Goal: Task Accomplishment & Management: Complete application form

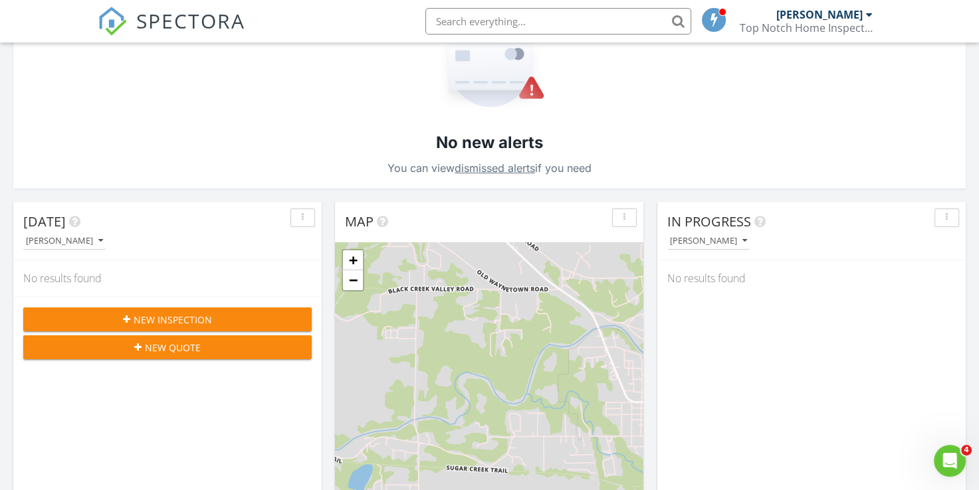
scroll to position [199, 0]
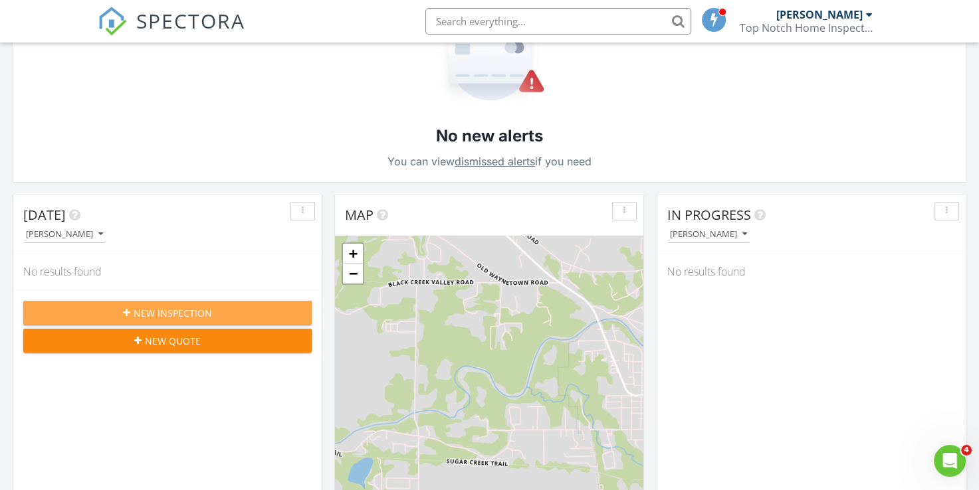
click at [181, 312] on span "New Inspection" at bounding box center [173, 313] width 78 height 14
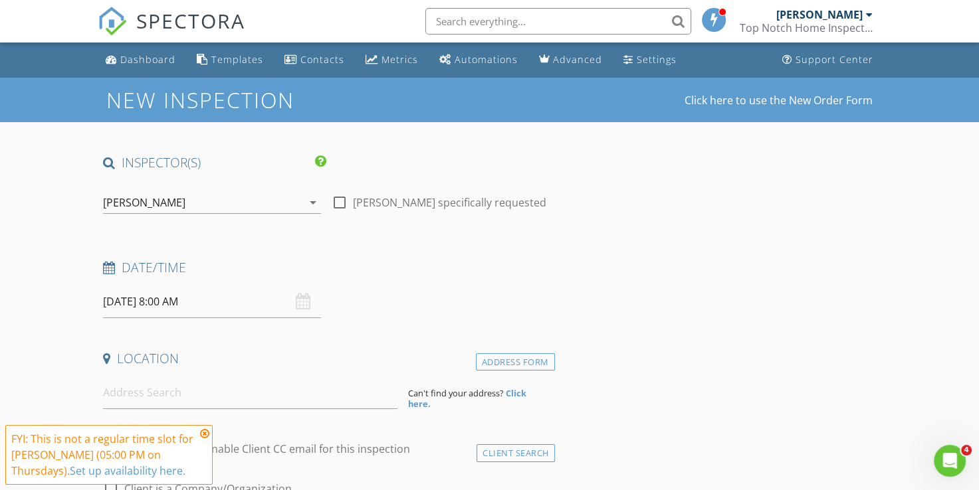
click at [122, 308] on input "08/28/2025 8:00 AM" at bounding box center [212, 302] width 218 height 33
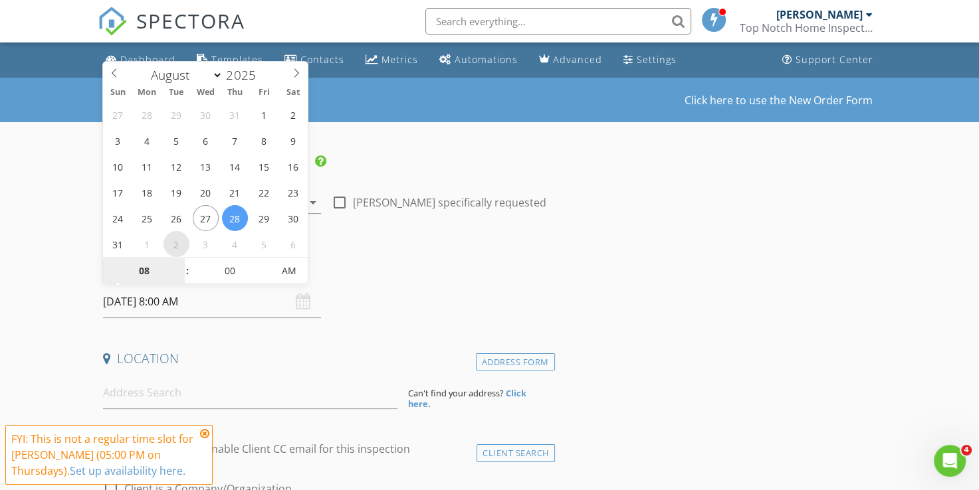
select select "8"
type input "09/02/2025 8:00 AM"
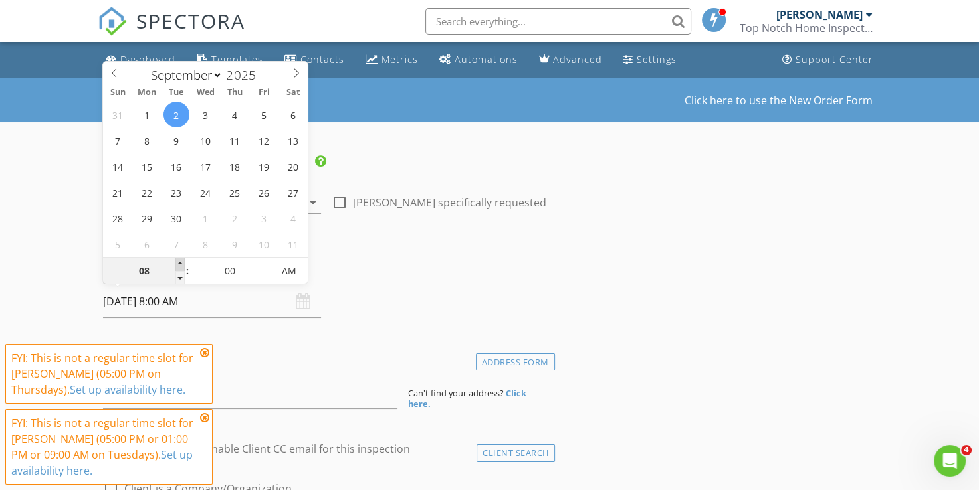
type input "09"
type input "[DATE] 9:00 AM"
click at [179, 262] on span at bounding box center [179, 264] width 9 height 13
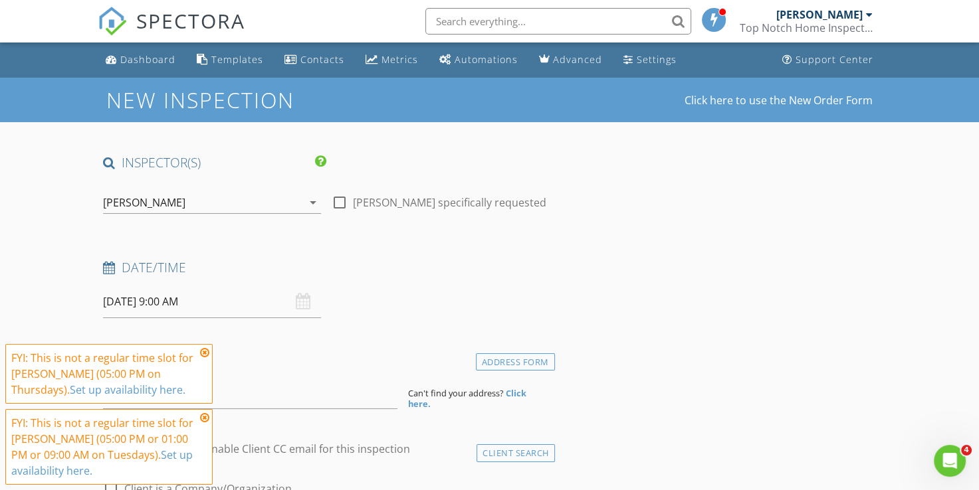
click at [201, 355] on icon at bounding box center [204, 352] width 9 height 11
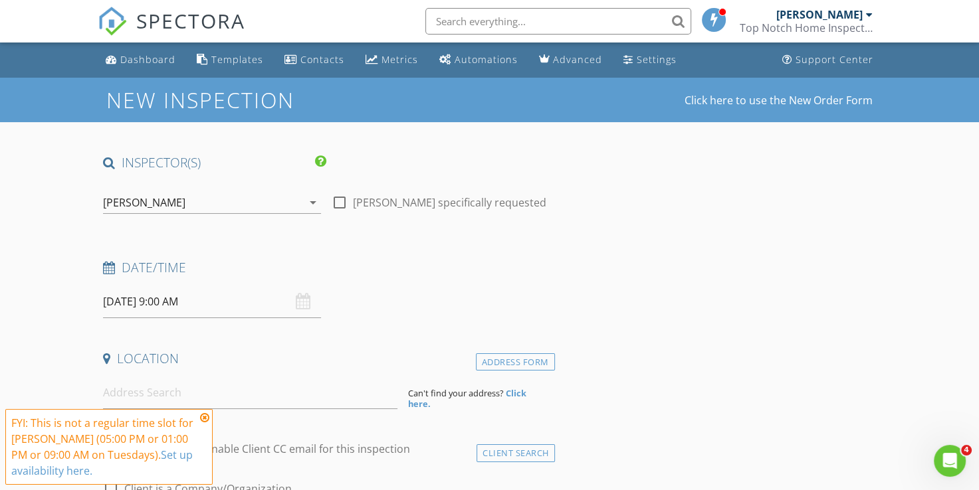
click at [207, 420] on icon at bounding box center [204, 418] width 9 height 11
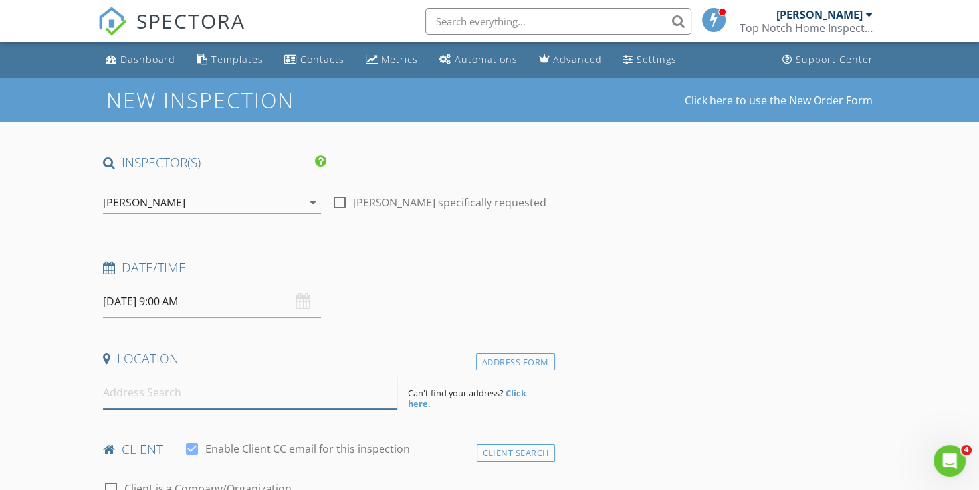
click at [130, 390] on input at bounding box center [250, 393] width 294 height 33
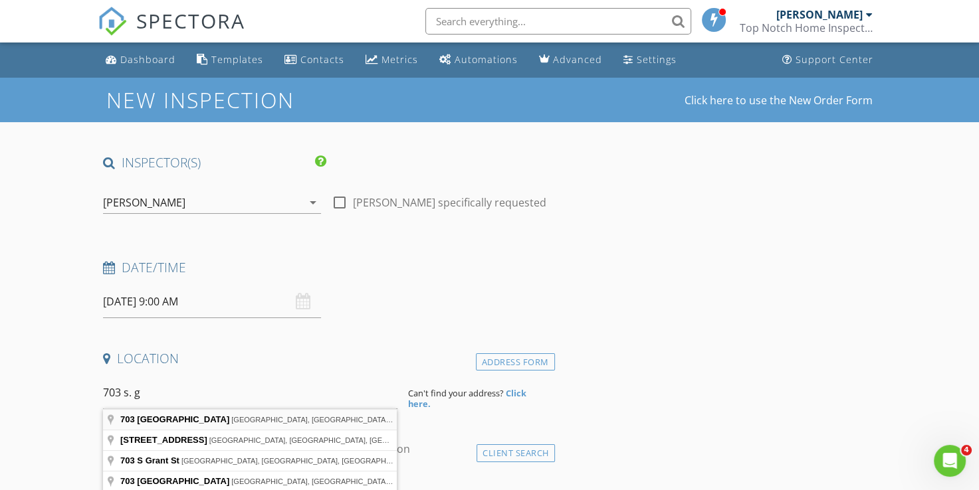
type input "703 South Green Street, Crawfordsville, IN, USA"
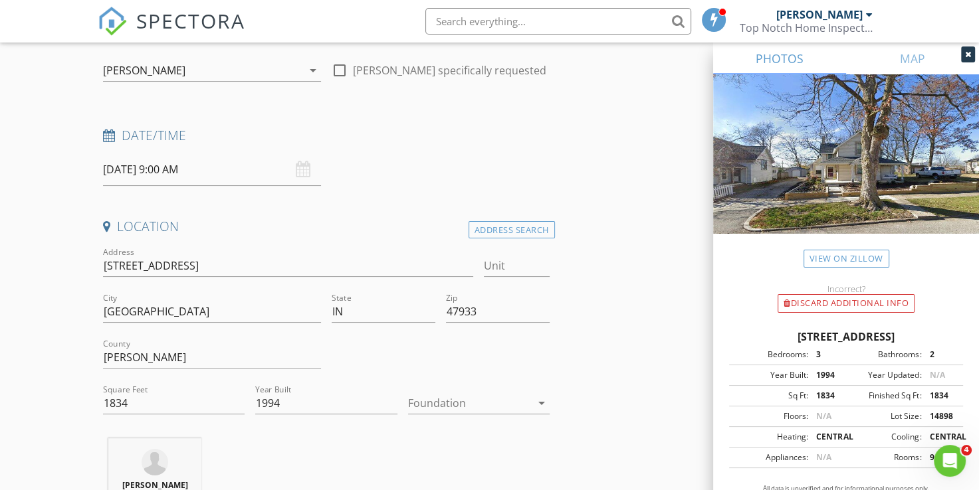
scroll to position [133, 0]
drag, startPoint x: 130, startPoint y: 401, endPoint x: 101, endPoint y: 403, distance: 29.3
click at [101, 403] on div "Square Feet 1834" at bounding box center [174, 404] width 152 height 46
type input "3360"
click at [241, 448] on div "Donald Bannon 1.5 miles (4 minutes)" at bounding box center [326, 493] width 456 height 110
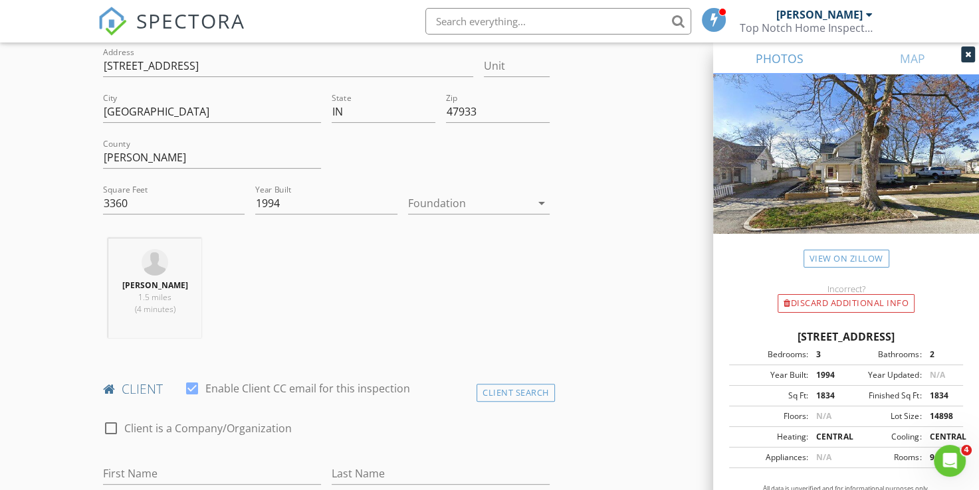
scroll to position [399, 0]
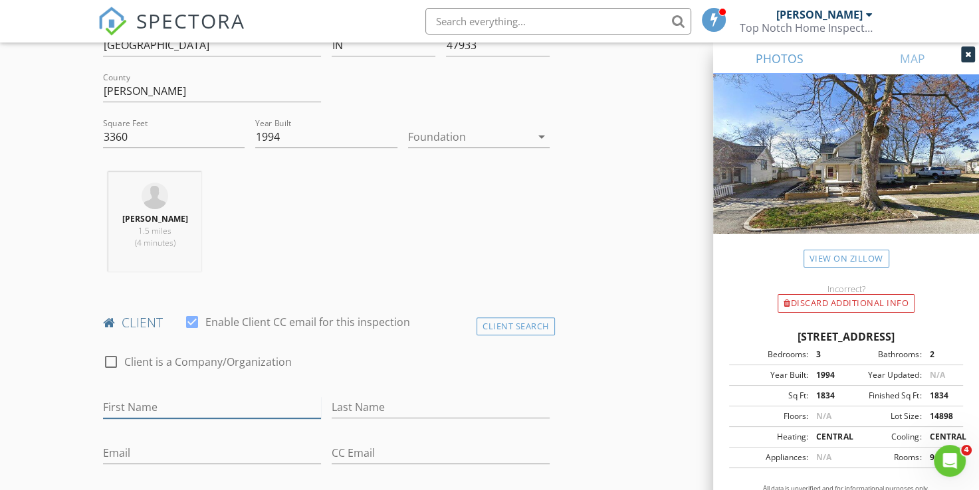
click at [130, 398] on input "First Name" at bounding box center [212, 408] width 218 height 22
click at [537, 135] on icon "arrow_drop_down" at bounding box center [542, 137] width 16 height 16
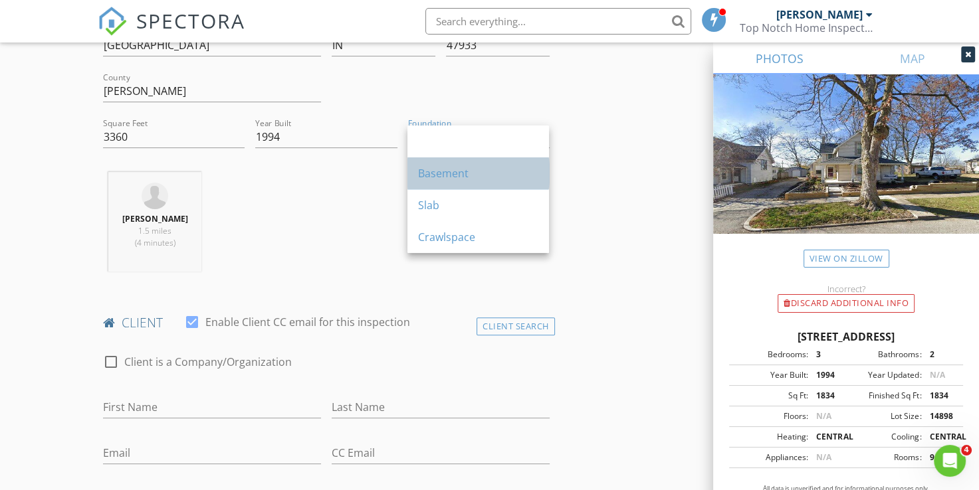
click at [461, 176] on div "Basement" at bounding box center [478, 173] width 120 height 16
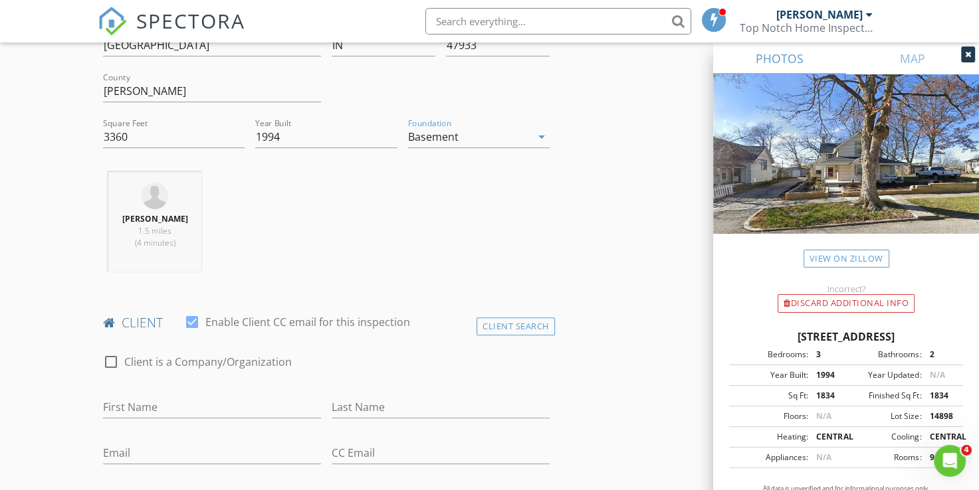
click at [540, 136] on icon "arrow_drop_down" at bounding box center [542, 137] width 16 height 16
click at [344, 192] on div "Donald Bannon 1.5 miles (4 minutes)" at bounding box center [326, 227] width 456 height 110
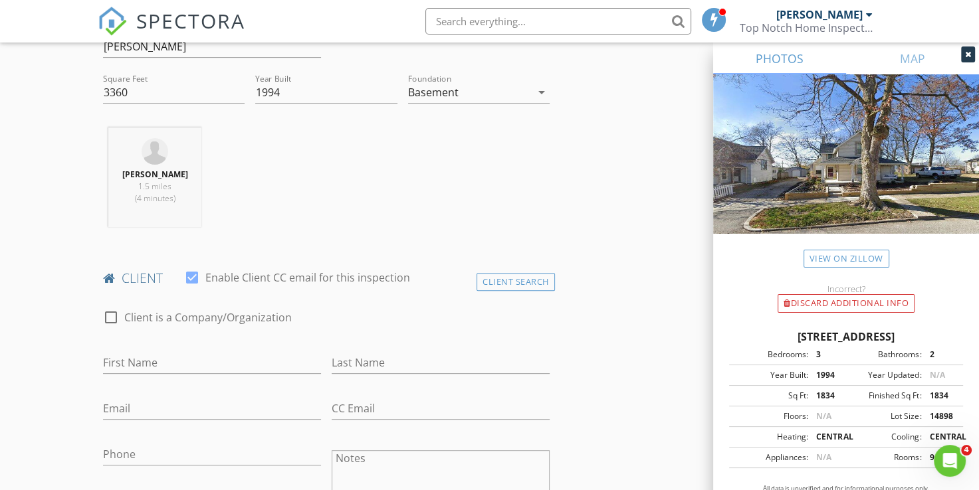
scroll to position [465, 0]
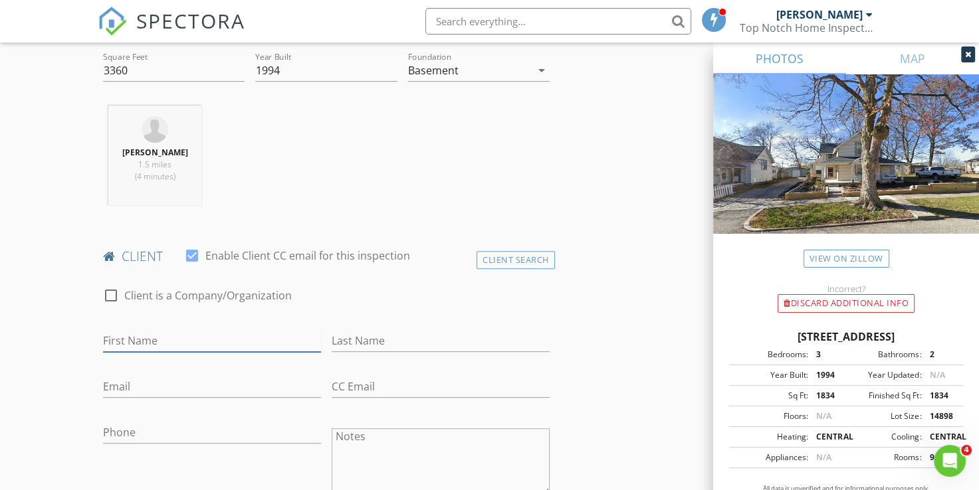
click at [117, 341] on input "First Name" at bounding box center [212, 341] width 218 height 22
type input "Penny"
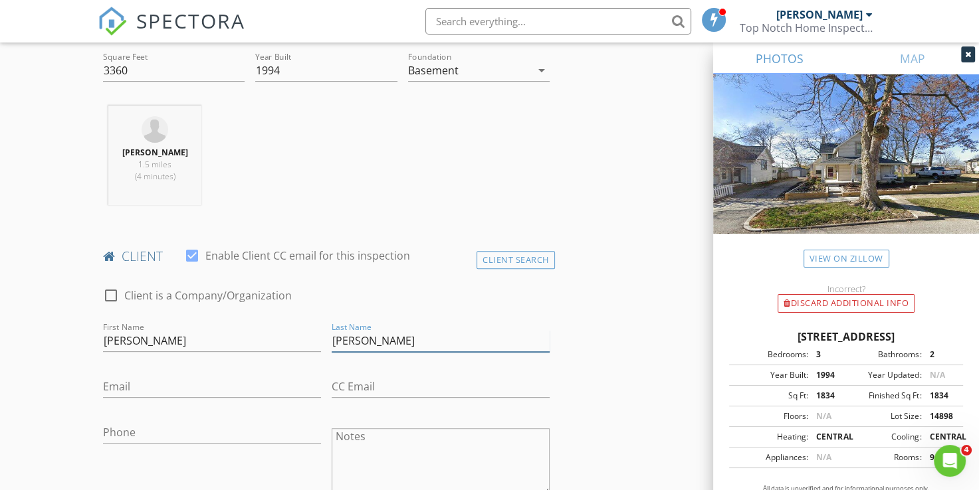
type input "Callahan"
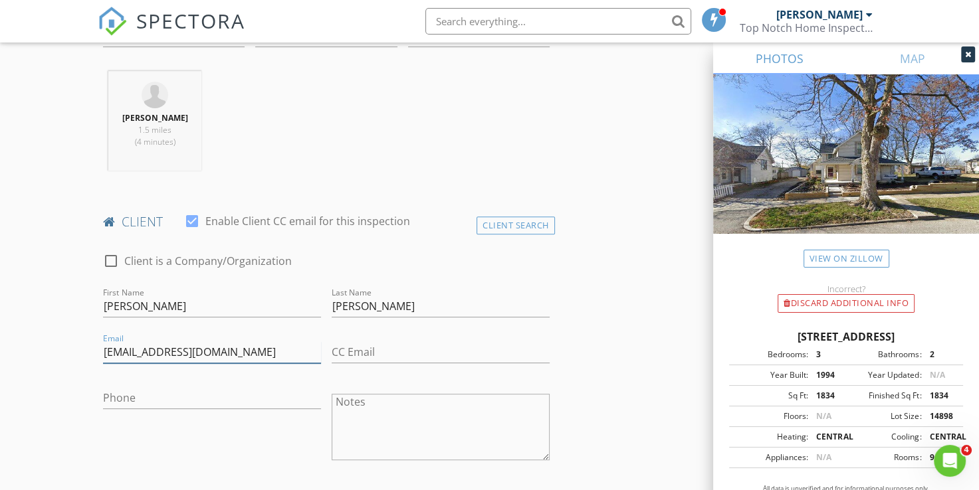
scroll to position [532, 0]
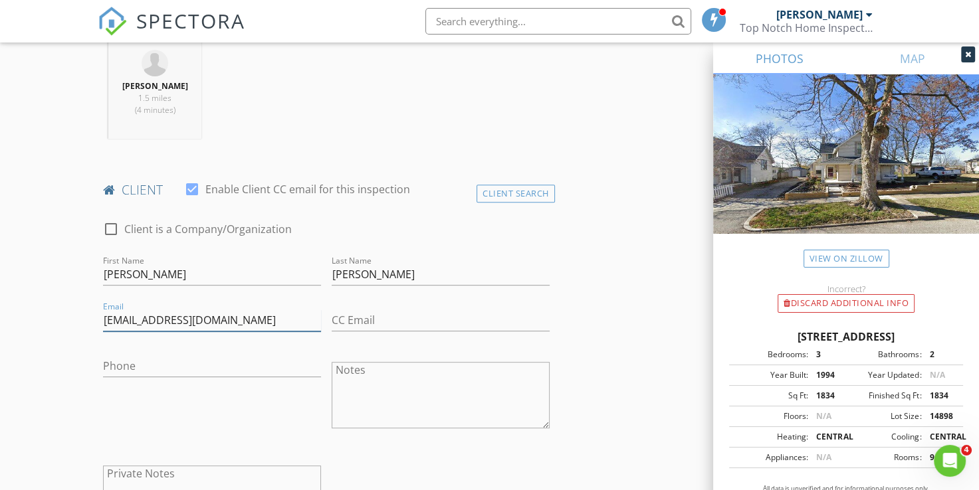
type input "kid_hauler12@yahoo.com"
click at [120, 363] on input "Phone" at bounding box center [212, 366] width 218 height 22
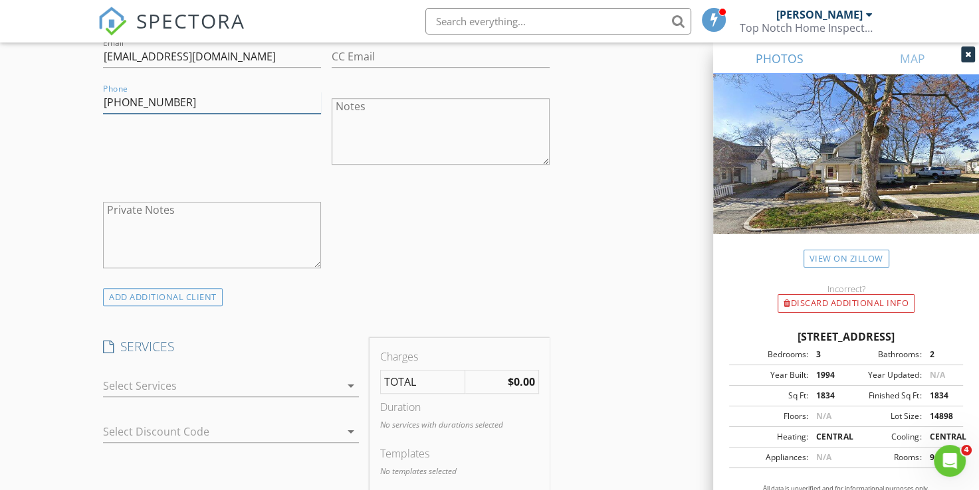
scroll to position [797, 0]
type input "765-401-4345"
click at [199, 297] on div "ADD ADDITIONAL client" at bounding box center [163, 295] width 120 height 18
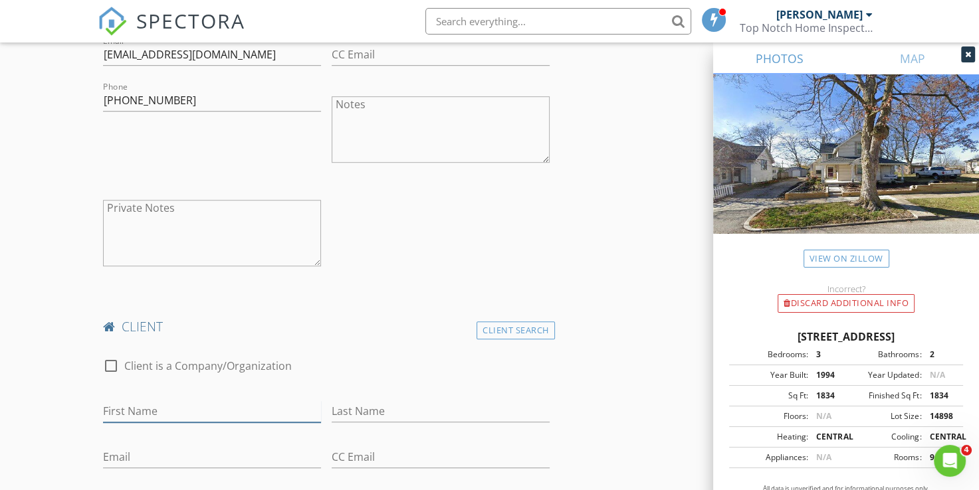
click at [120, 407] on input "First Name" at bounding box center [212, 412] width 218 height 22
type input "Tim"
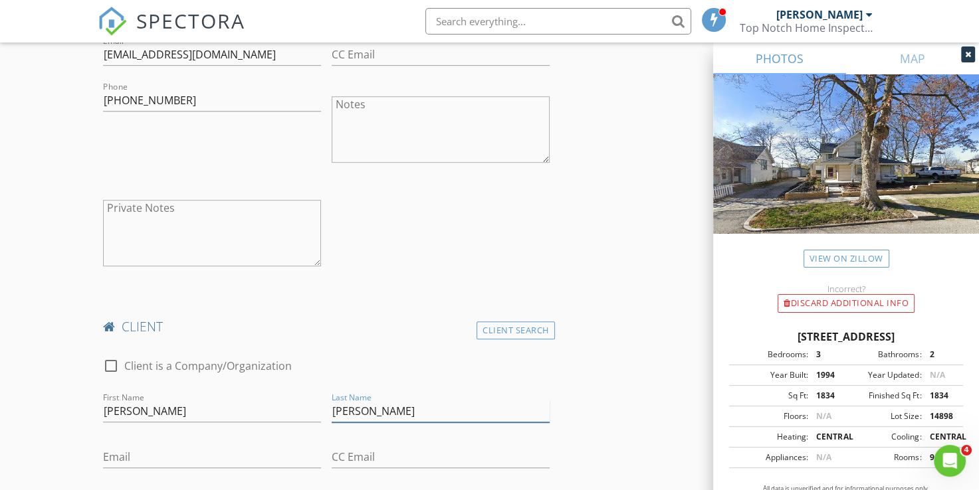
type input "Callahan"
click at [117, 458] on input "Email" at bounding box center [212, 457] width 218 height 22
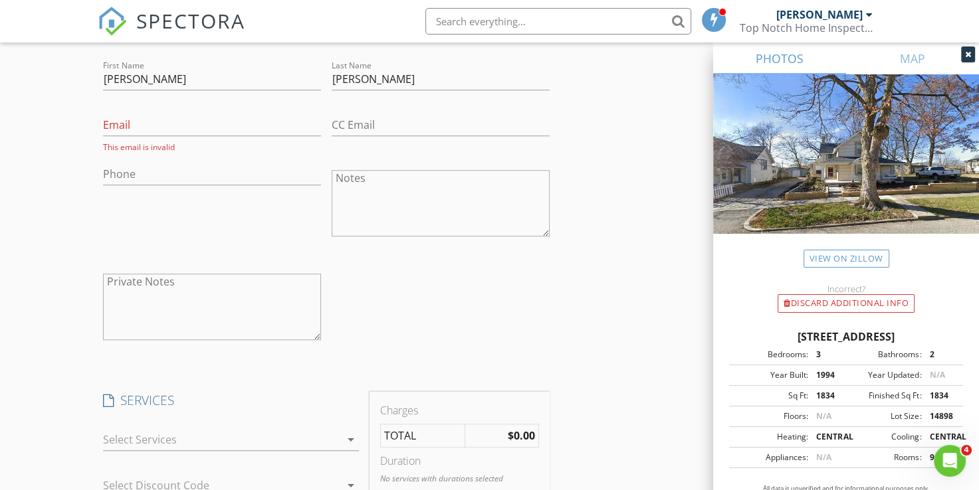
scroll to position [1196, 0]
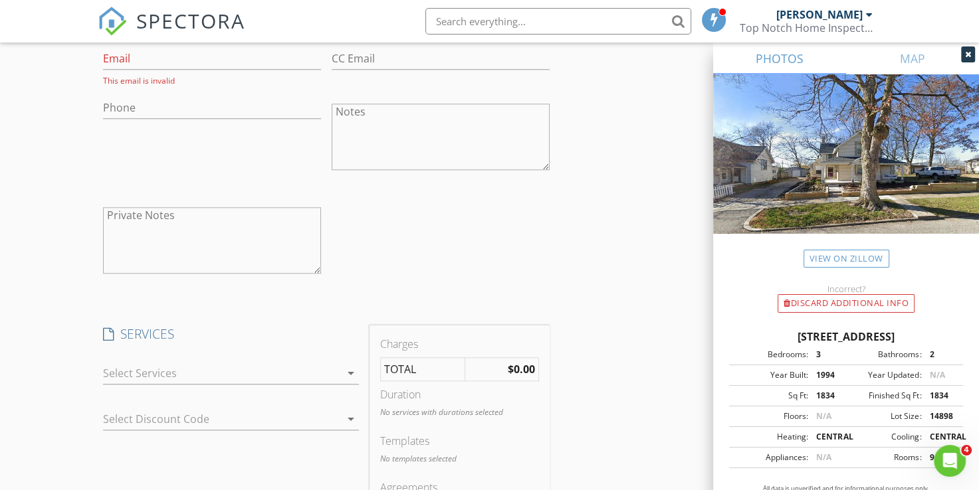
click at [353, 371] on icon "arrow_drop_down" at bounding box center [351, 373] width 16 height 16
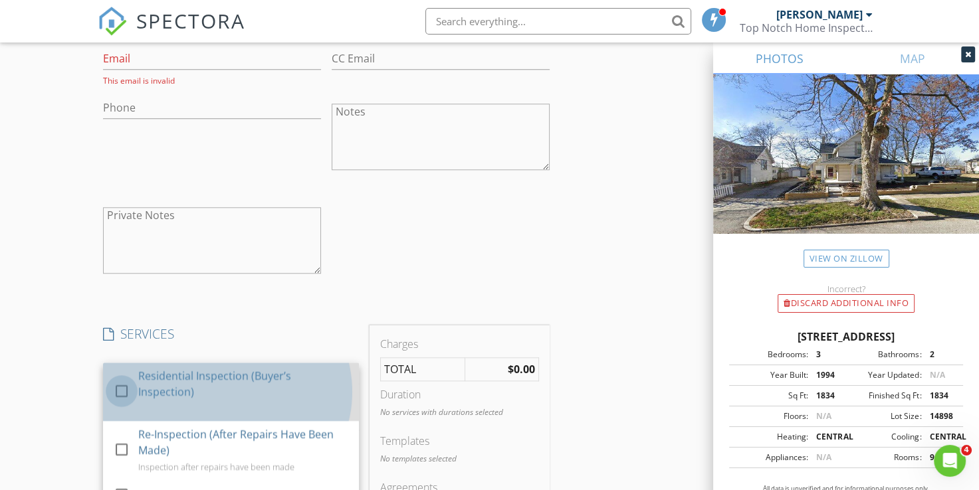
click at [123, 387] on div at bounding box center [121, 391] width 23 height 23
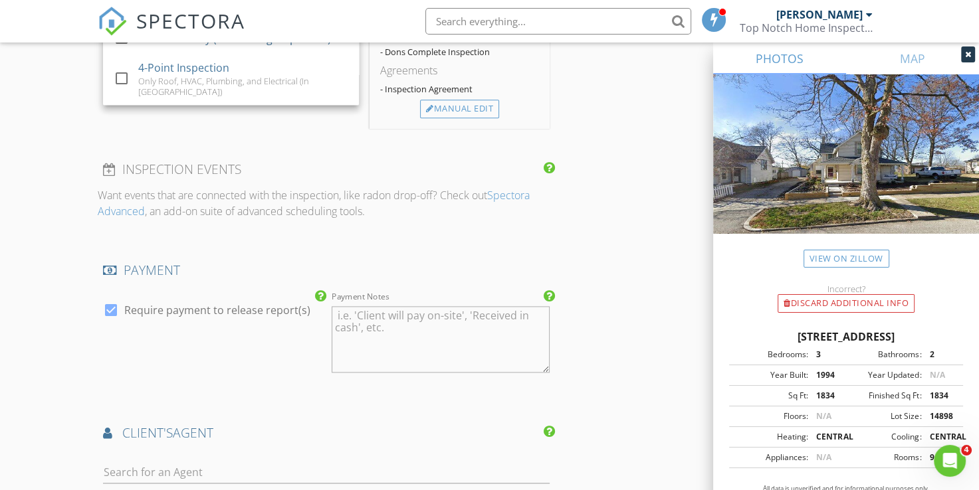
scroll to position [1661, 0]
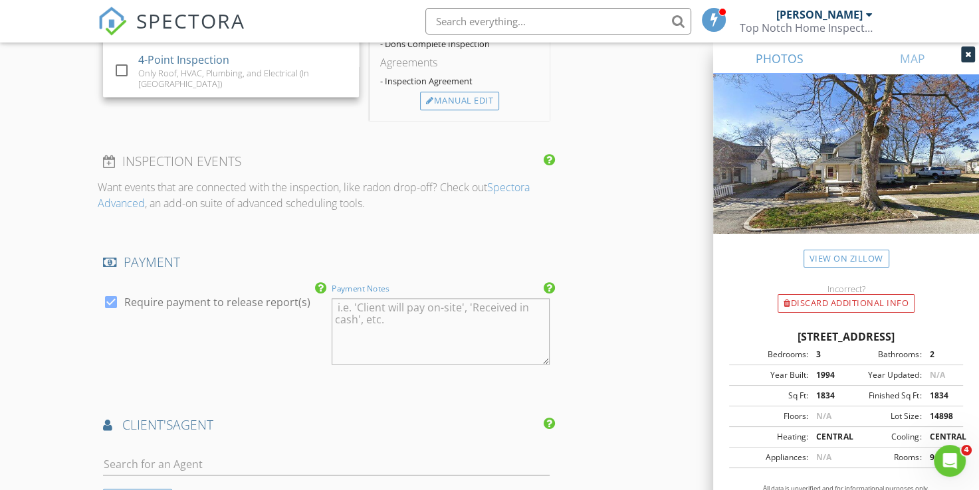
click at [348, 306] on textarea "Payment Notes" at bounding box center [441, 331] width 218 height 66
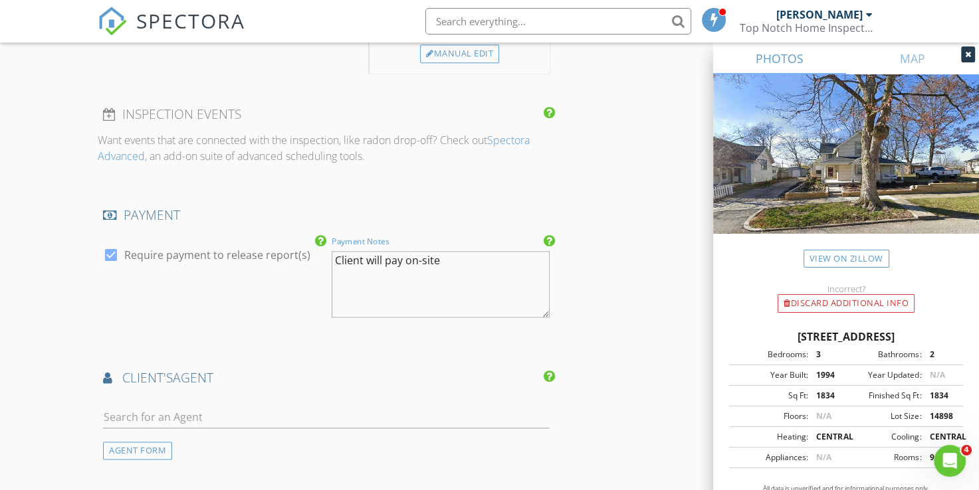
scroll to position [1727, 0]
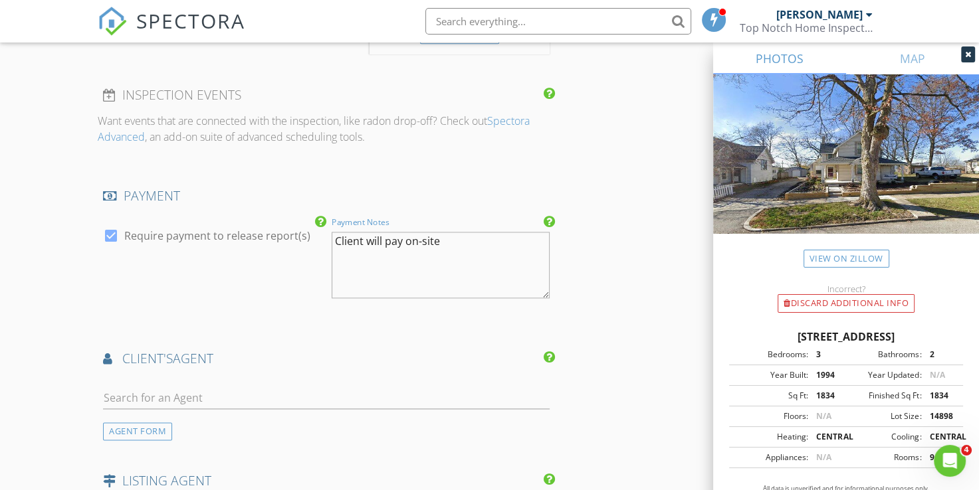
type textarea "Client will pay on-site"
click at [145, 395] on input "text" at bounding box center [326, 398] width 446 height 22
type input "Sar"
click at [170, 421] on div "Sarah DeVore" at bounding box center [182, 427] width 82 height 16
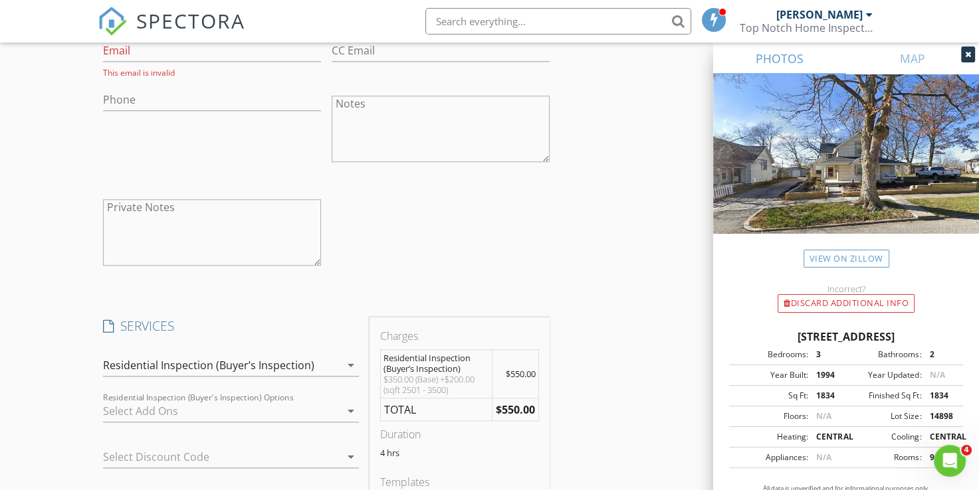
scroll to position [1196, 0]
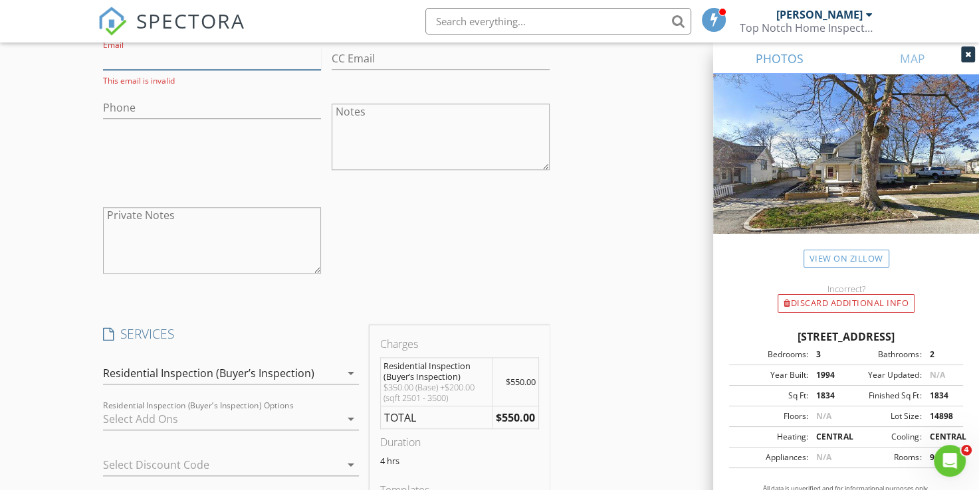
click at [114, 54] on input "Email" at bounding box center [212, 59] width 218 height 22
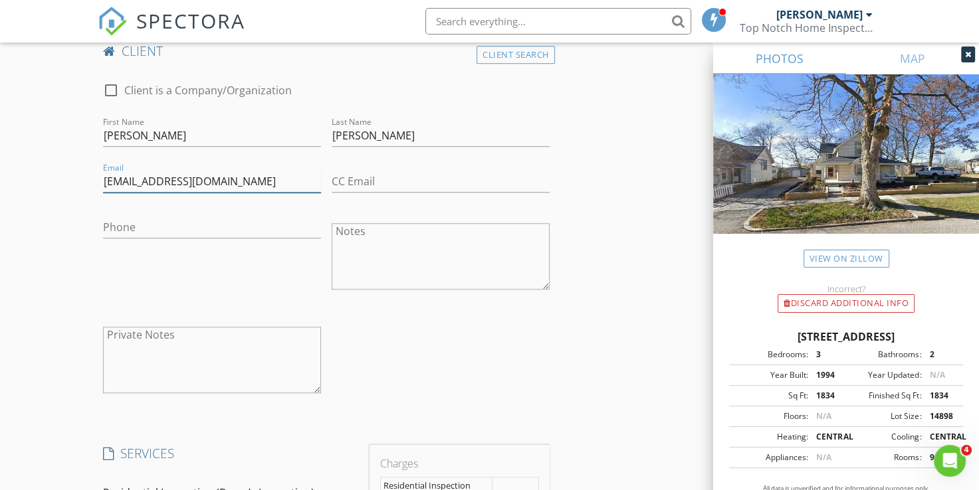
scroll to position [997, 0]
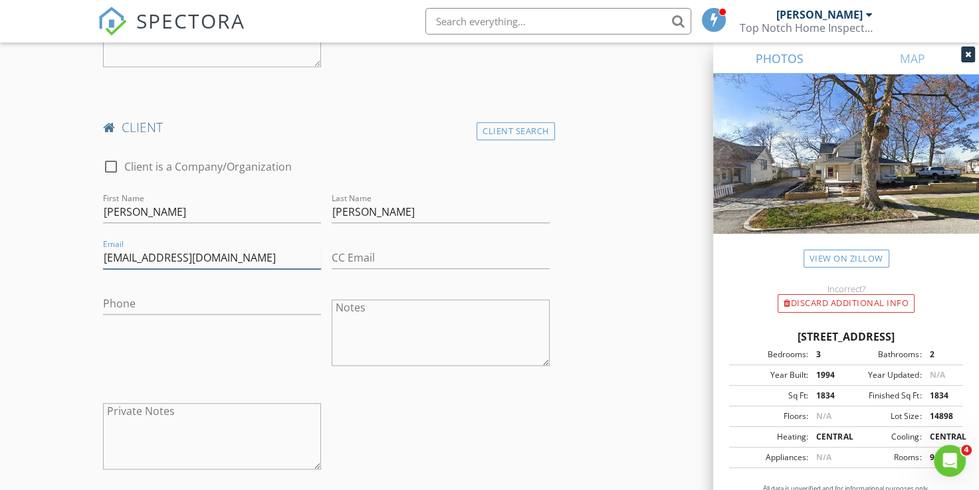
type input "timothycallahan1996@gmail.com"
click at [242, 363] on div "Phone" at bounding box center [212, 334] width 229 height 104
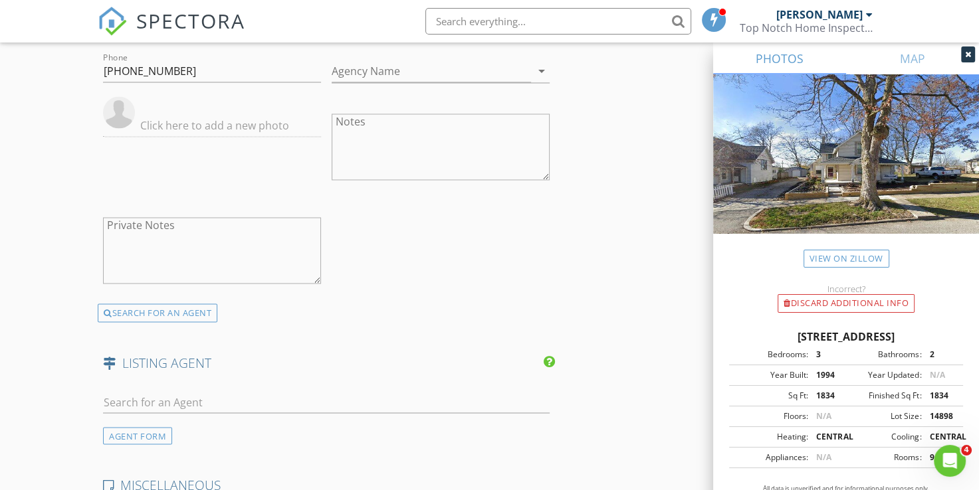
scroll to position [2193, 0]
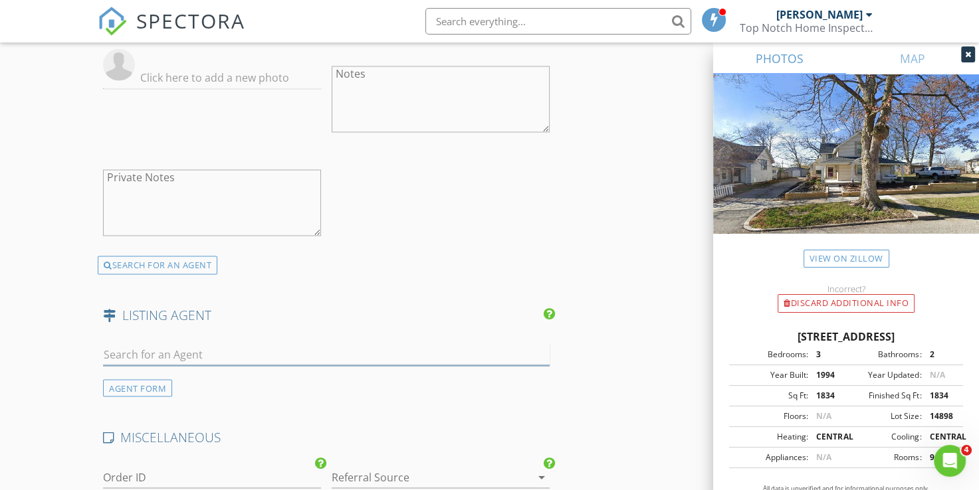
click at [142, 352] on input "text" at bounding box center [326, 355] width 446 height 22
click at [108, 382] on div "AGENT FORM" at bounding box center [137, 388] width 69 height 18
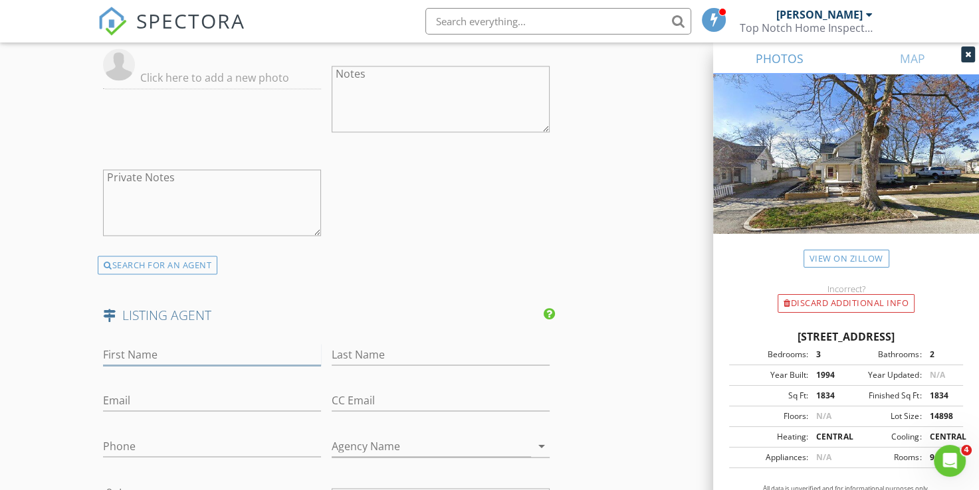
click at [125, 348] on input "First Name" at bounding box center [212, 355] width 218 height 22
type input "Calli"
type input "Bridges"
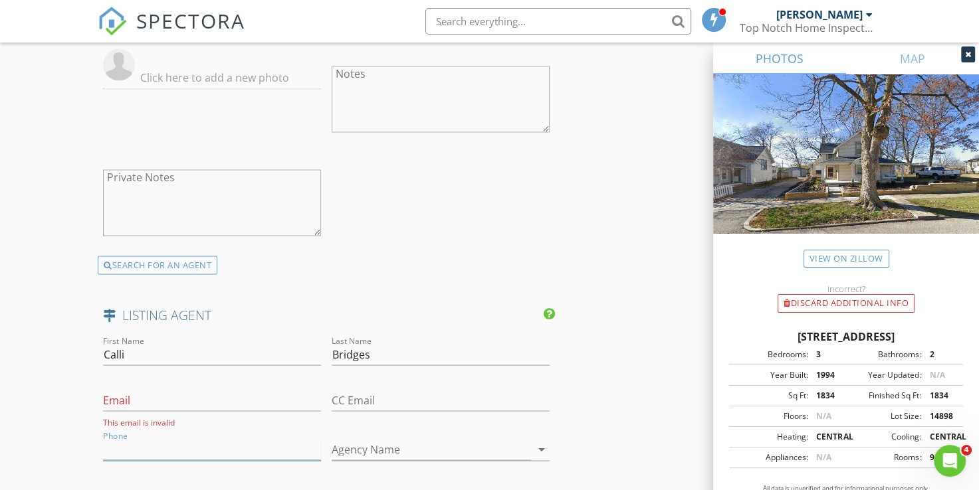
click at [112, 440] on input "Phone" at bounding box center [212, 450] width 218 height 22
type input "765-366-8005"
click at [269, 431] on div "Phone 765-366-8005" at bounding box center [212, 452] width 218 height 43
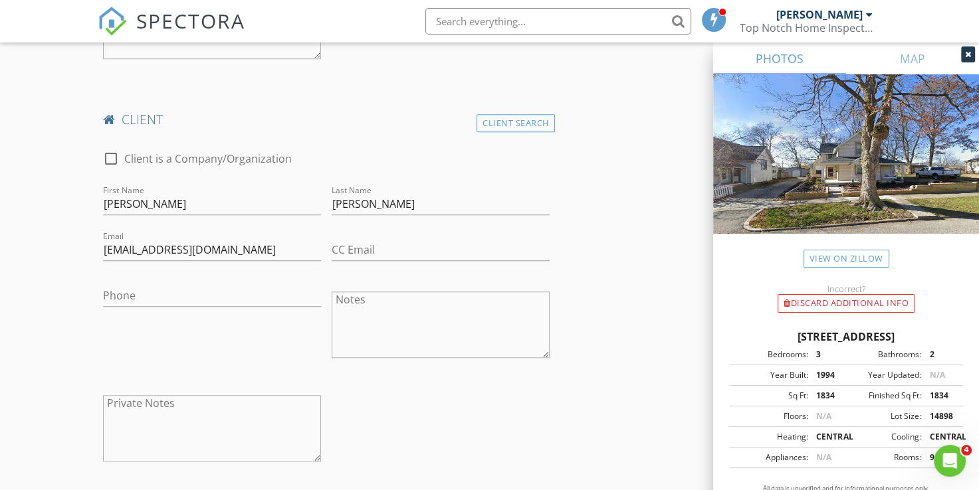
scroll to position [997, 0]
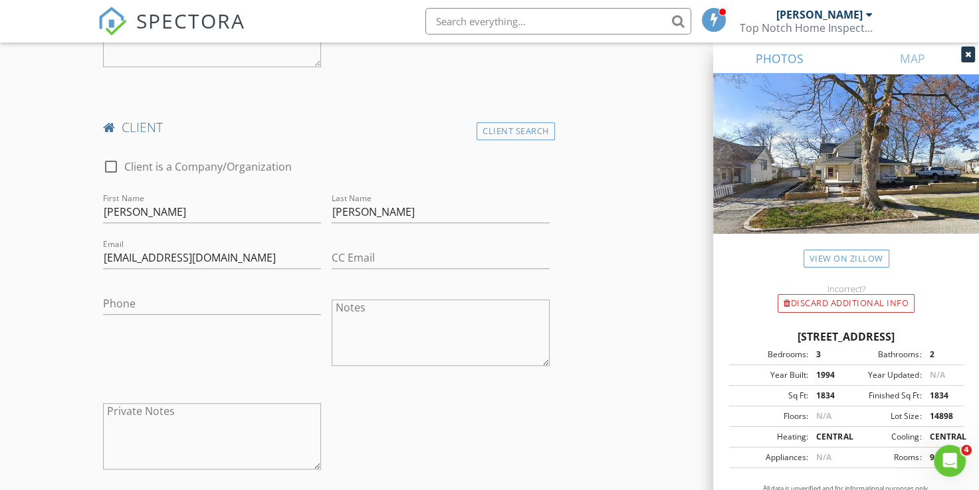
click at [827, 395] on div "1834" at bounding box center [827, 396] width 38 height 12
click at [816, 395] on div "1834" at bounding box center [827, 396] width 38 height 12
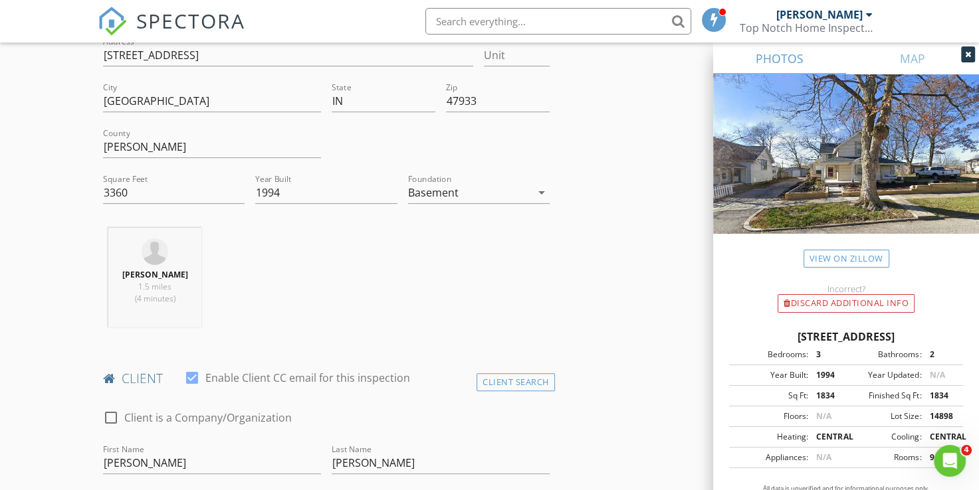
scroll to position [199, 0]
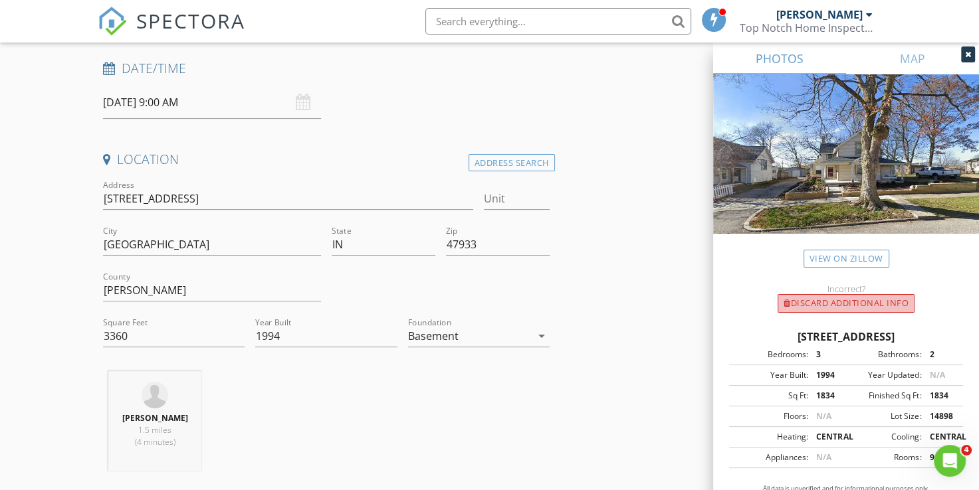
click at [867, 303] on div "Discard Additional info" at bounding box center [845, 303] width 137 height 19
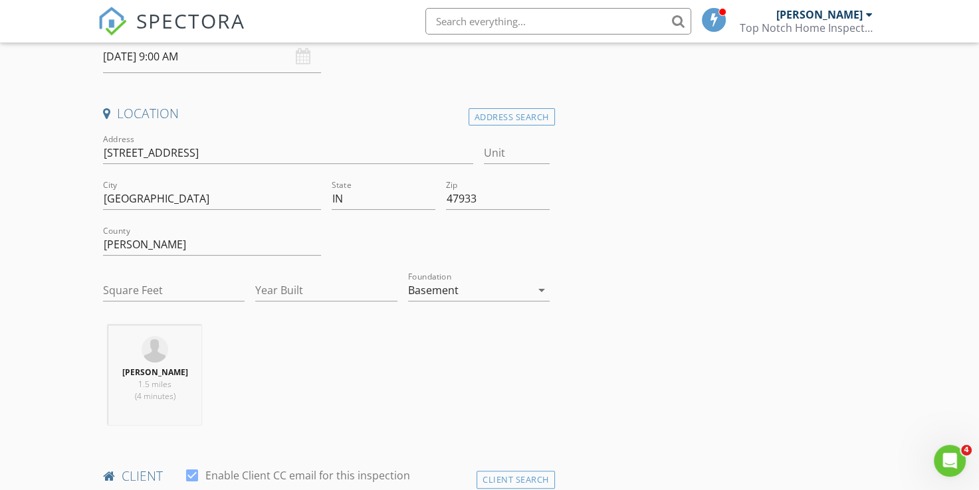
scroll to position [266, 0]
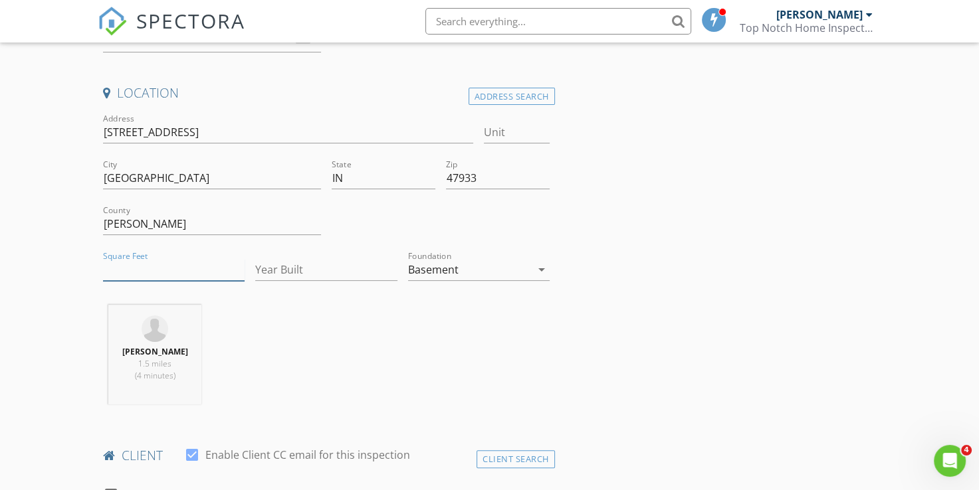
click at [135, 270] on input "Square Feet" at bounding box center [174, 270] width 142 height 22
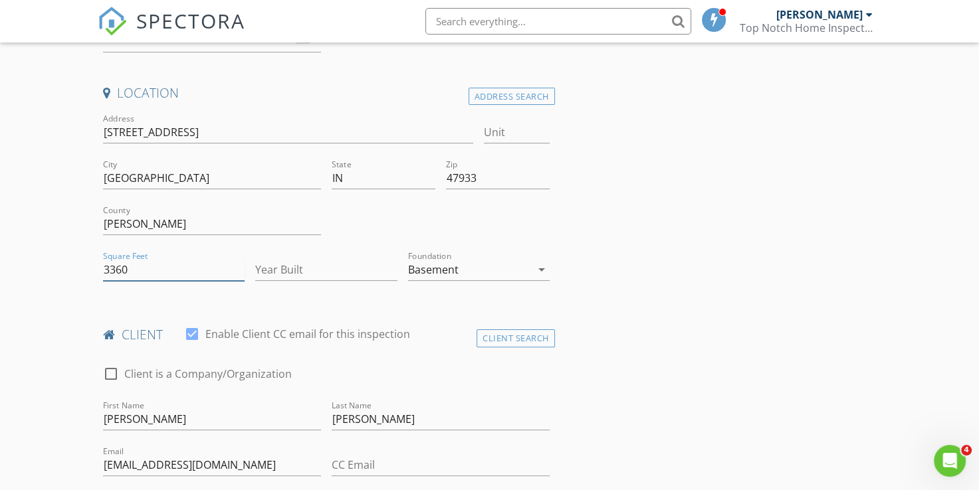
type input "3360"
click at [283, 264] on input "Year Built" at bounding box center [326, 270] width 142 height 22
type input "1900"
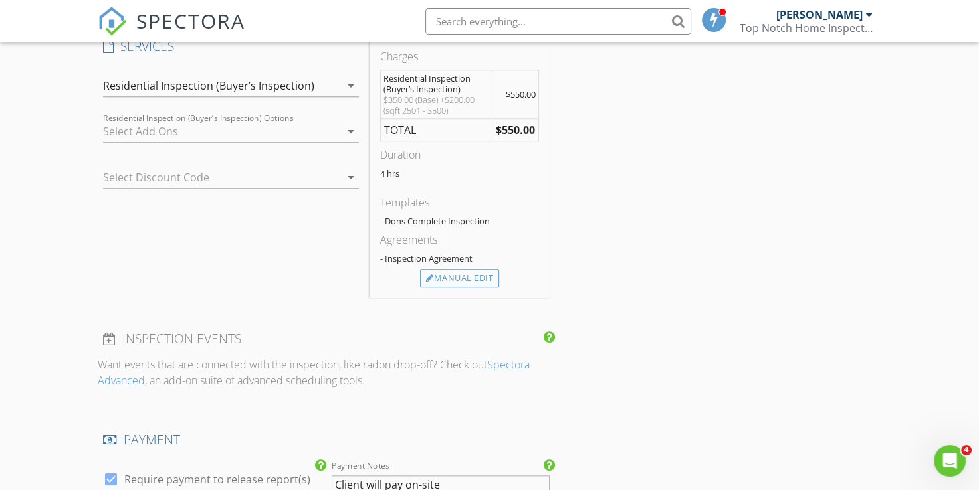
scroll to position [1528, 0]
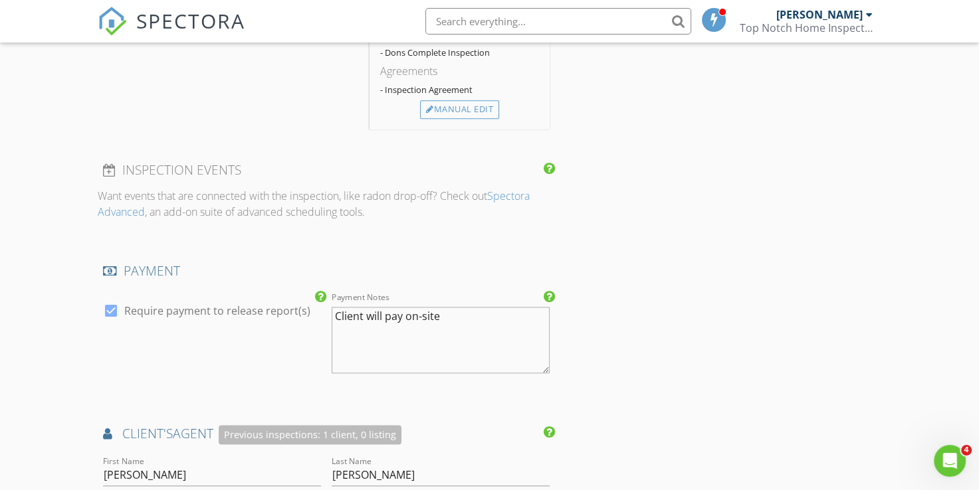
click at [110, 307] on div at bounding box center [111, 311] width 23 height 23
checkbox input "false"
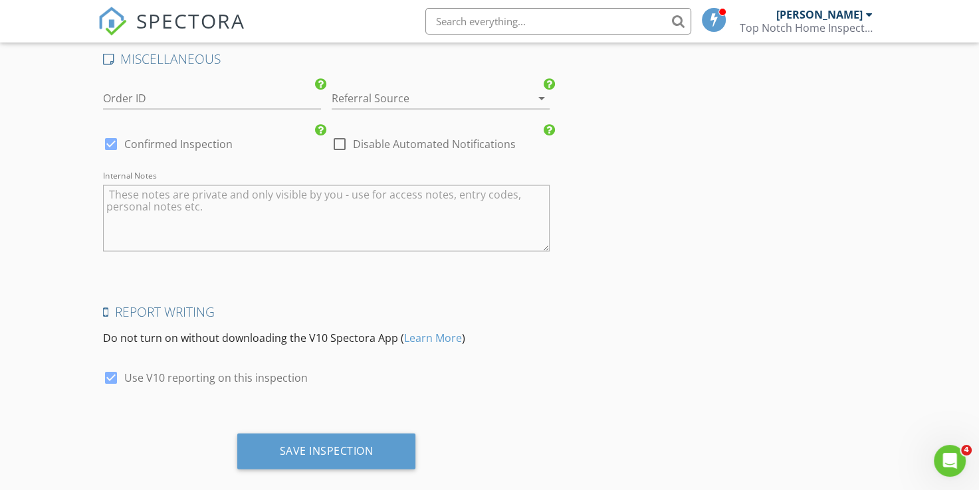
scroll to position [2768, 0]
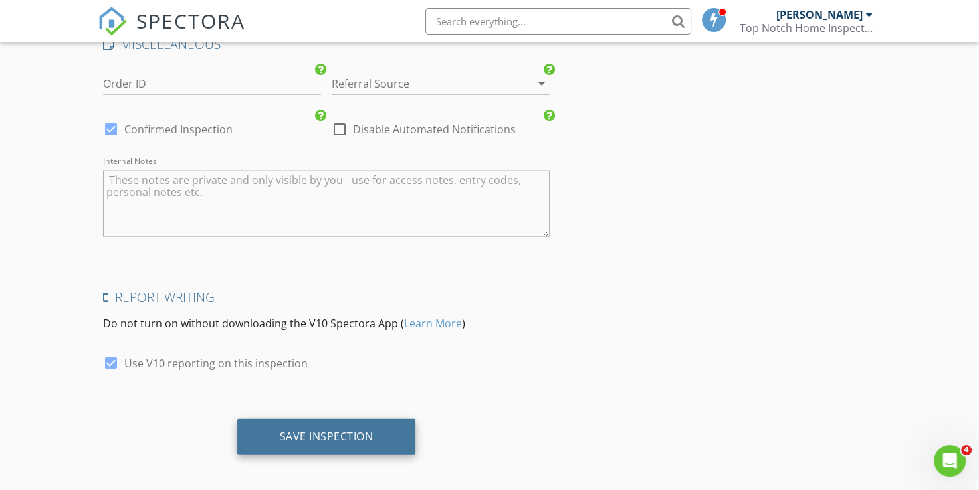
click at [338, 438] on div "Save Inspection" at bounding box center [326, 437] width 179 height 36
